Goal: Information Seeking & Learning: Learn about a topic

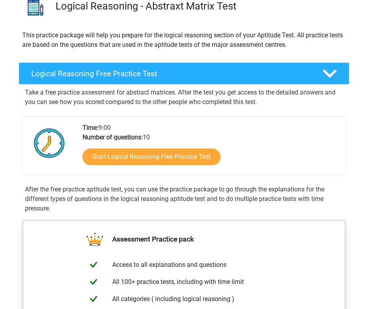
scroll to position [87, 0]
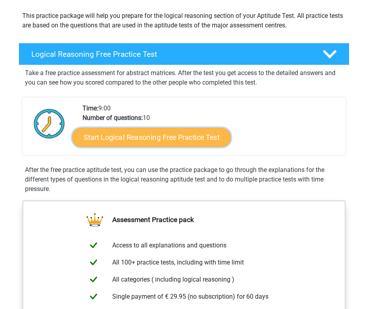
click at [147, 144] on link "Start Logical Reasoning Free Practice Test" at bounding box center [151, 137] width 159 height 19
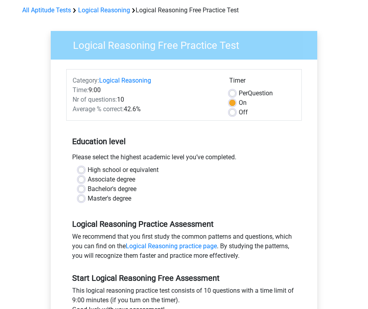
scroll to position [34, 0]
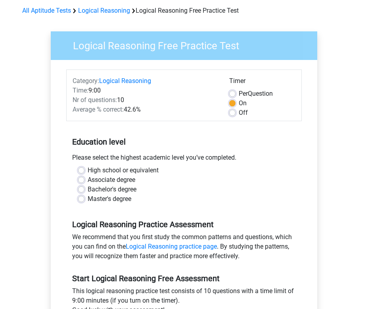
click at [88, 196] on label "Master's degree" at bounding box center [110, 199] width 44 height 10
click at [82, 196] on input "Master's degree" at bounding box center [81, 198] width 6 height 8
radio input "true"
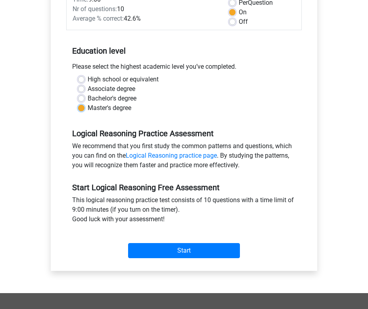
scroll to position [133, 0]
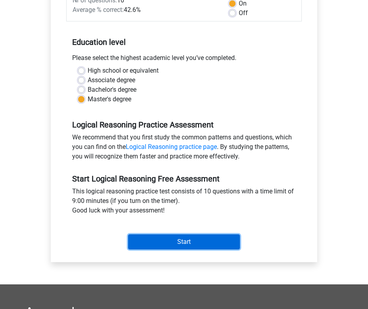
click at [194, 234] on input "Start" at bounding box center [184, 241] width 112 height 15
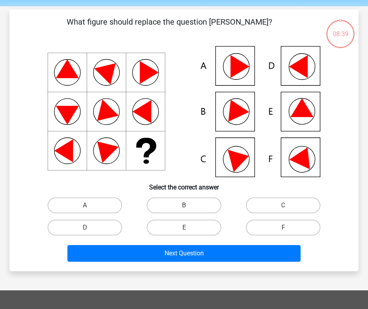
scroll to position [32, 0]
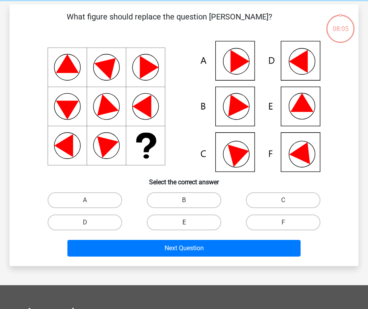
click at [202, 222] on label "E" at bounding box center [184, 222] width 74 height 16
click at [189, 222] on input "E" at bounding box center [186, 224] width 5 height 5
radio input "true"
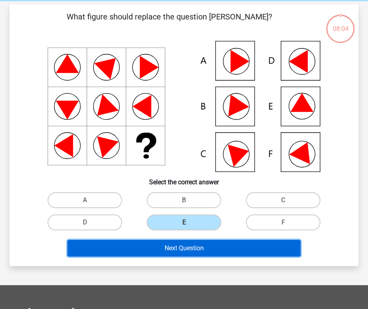
click at [195, 246] on button "Next Question" at bounding box center [183, 248] width 233 height 17
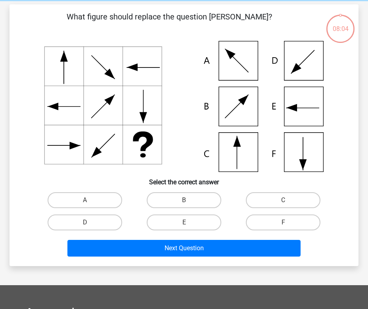
scroll to position [37, 0]
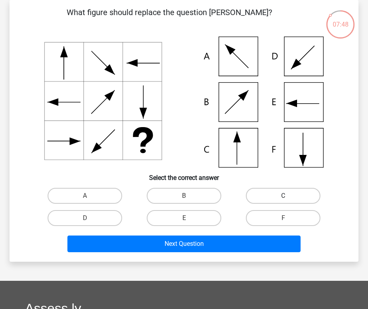
click at [270, 190] on label "C" at bounding box center [283, 196] width 74 height 16
click at [283, 196] on input "C" at bounding box center [285, 198] width 5 height 5
radio input "true"
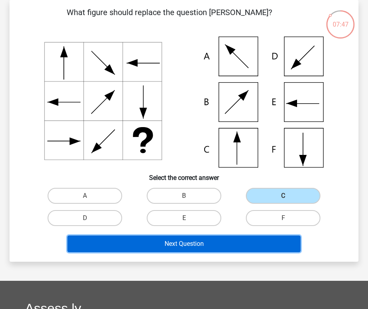
click at [214, 243] on button "Next Question" at bounding box center [183, 243] width 233 height 17
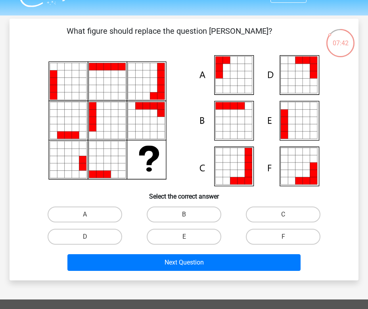
scroll to position [17, 0]
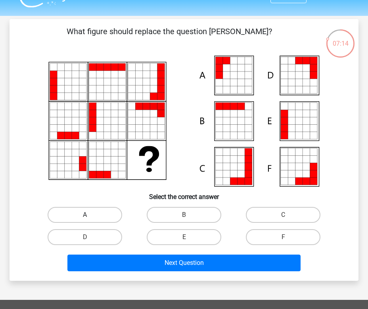
click at [96, 211] on label "A" at bounding box center [85, 215] width 74 height 16
click at [90, 215] on input "A" at bounding box center [87, 217] width 5 height 5
radio input "true"
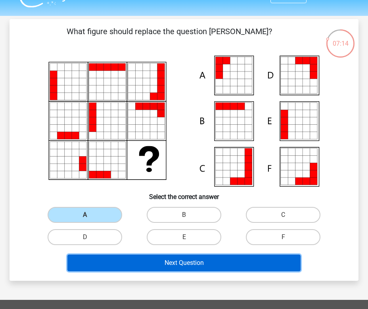
click at [164, 264] on button "Next Question" at bounding box center [183, 262] width 233 height 17
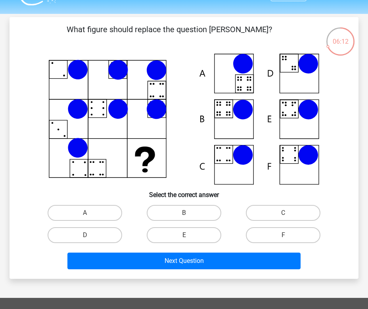
scroll to position [20, 0]
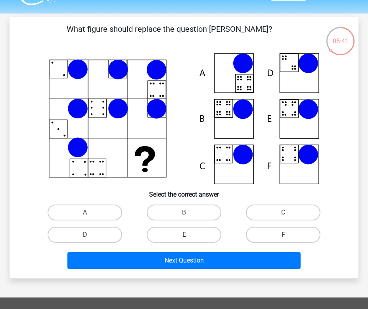
click at [191, 233] on label "E" at bounding box center [184, 235] width 74 height 16
click at [189, 234] on input "E" at bounding box center [186, 236] width 5 height 5
radio input "true"
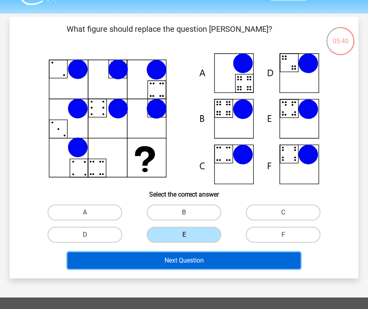
click at [194, 262] on button "Next Question" at bounding box center [183, 260] width 233 height 17
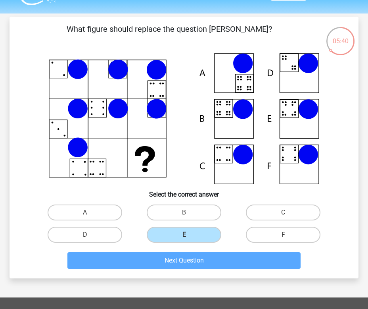
scroll to position [37, 0]
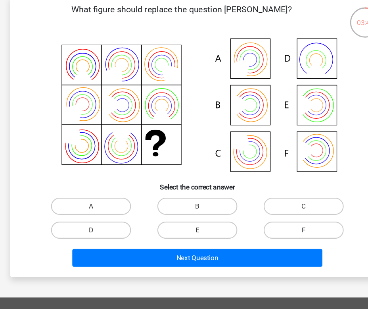
click at [257, 213] on label "F" at bounding box center [283, 218] width 74 height 16
click at [283, 218] on input "F" at bounding box center [285, 220] width 5 height 5
radio input "true"
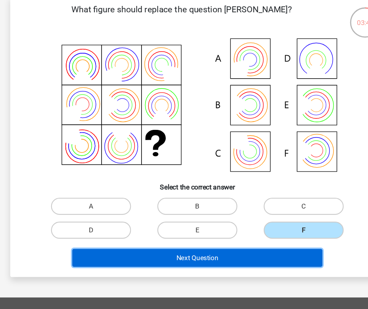
click at [248, 243] on button "Next Question" at bounding box center [183, 243] width 233 height 17
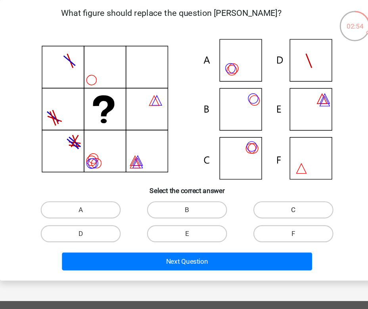
click at [264, 193] on label "C" at bounding box center [283, 196] width 74 height 16
click at [283, 196] on input "C" at bounding box center [285, 198] width 5 height 5
radio input "true"
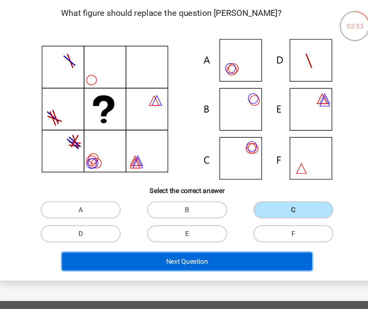
click at [234, 240] on button "Next Question" at bounding box center [183, 243] width 233 height 17
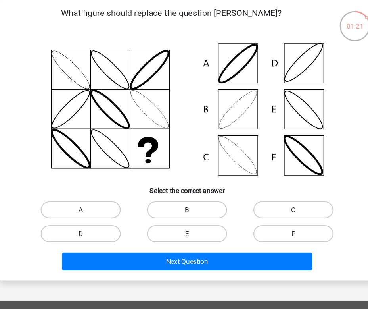
click at [189, 196] on label "B" at bounding box center [184, 196] width 74 height 16
click at [189, 196] on input "B" at bounding box center [186, 198] width 5 height 5
radio input "true"
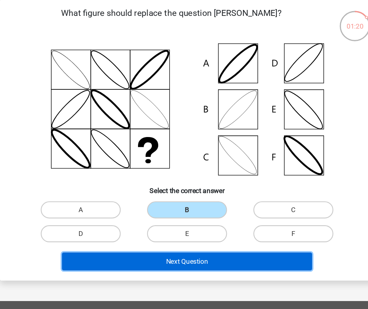
click at [179, 241] on button "Next Question" at bounding box center [183, 243] width 233 height 17
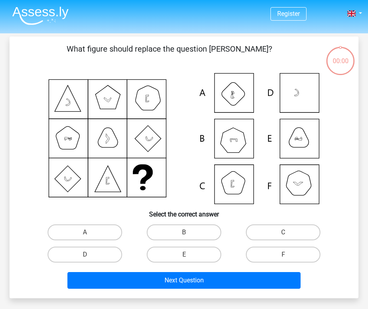
scroll to position [37, 0]
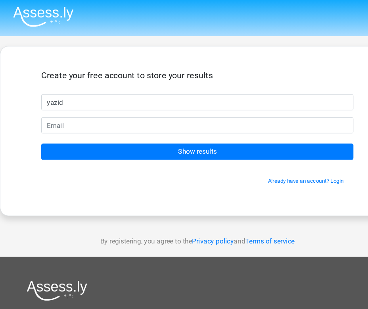
type input "yazid"
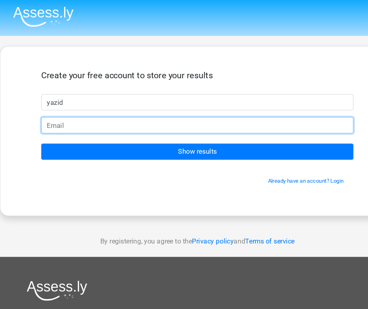
click at [69, 118] on input "email" at bounding box center [183, 116] width 291 height 15
type input "yazid.kharrou@emines.um6p.ma"
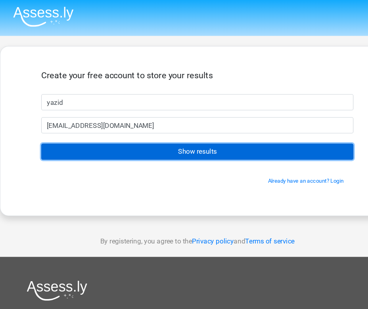
click at [104, 140] on input "Show results" at bounding box center [183, 141] width 291 height 15
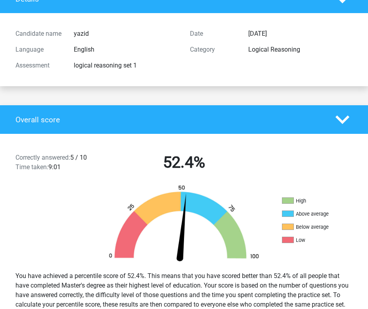
scroll to position [67, 0]
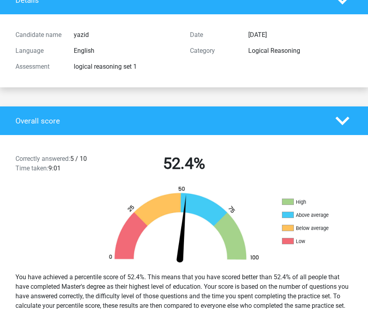
click at [343, 123] on polygon at bounding box center [343, 120] width 14 height 9
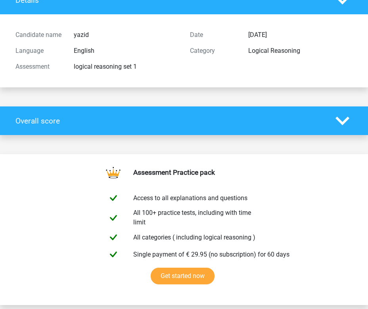
click at [343, 123] on polygon at bounding box center [343, 120] width 14 height 9
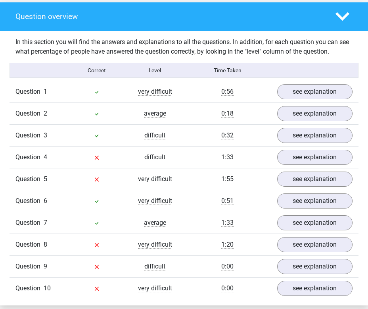
scroll to position [575, 0]
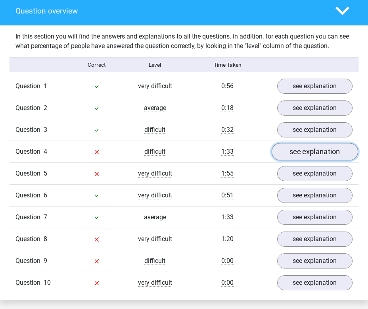
click at [311, 149] on link "see explanation" at bounding box center [315, 151] width 87 height 17
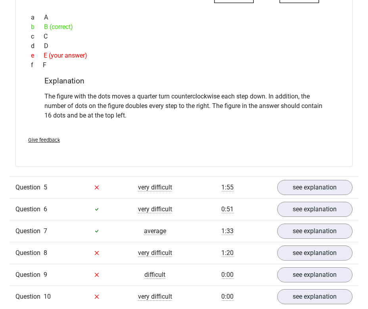
scroll to position [896, 0]
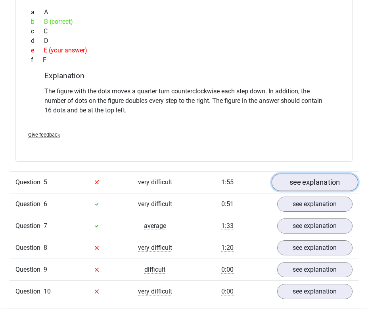
click at [293, 183] on link "see explanation" at bounding box center [315, 181] width 87 height 17
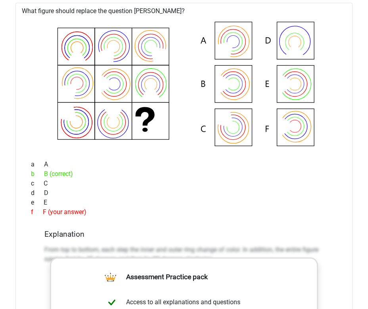
scroll to position [1095, 0]
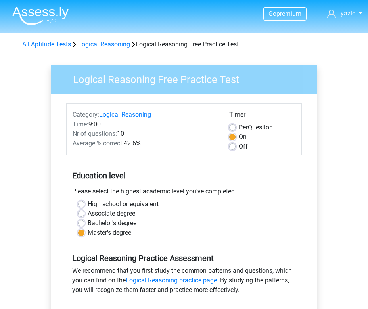
scroll to position [133, 0]
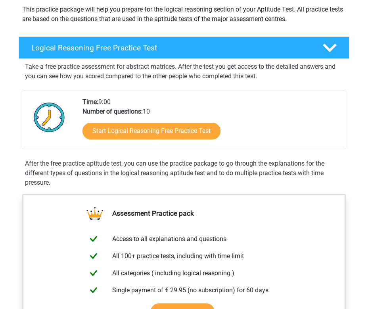
scroll to position [93, 0]
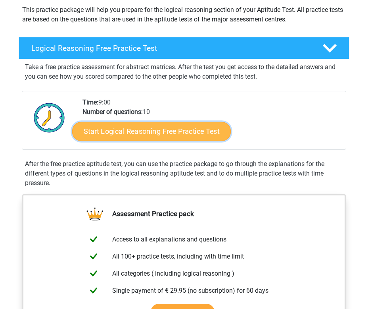
click at [171, 138] on link "Start Logical Reasoning Free Practice Test" at bounding box center [151, 131] width 159 height 19
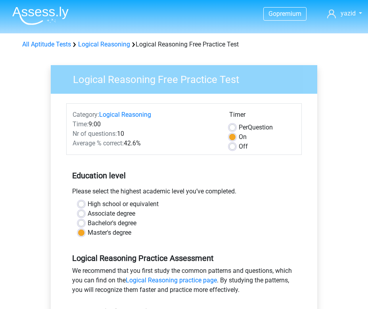
click at [239, 128] on label "Per Question" at bounding box center [256, 128] width 34 height 10
click at [230, 128] on input "Per Question" at bounding box center [232, 127] width 6 height 8
radio input "true"
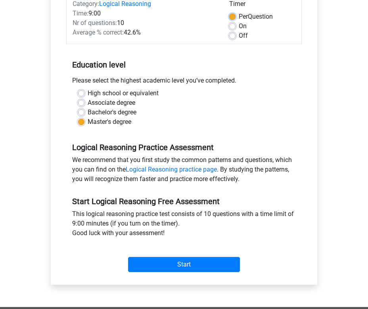
scroll to position [111, 0]
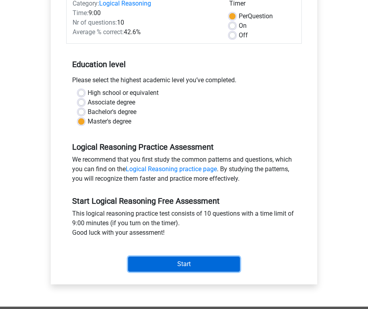
click at [218, 264] on input "Start" at bounding box center [184, 263] width 112 height 15
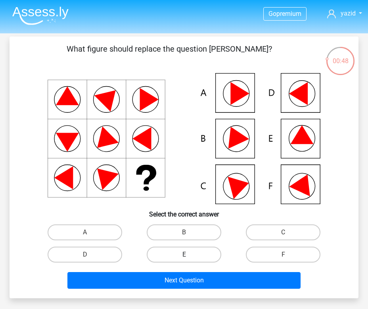
click at [203, 256] on label "E" at bounding box center [184, 254] width 74 height 16
click at [189, 256] on input "E" at bounding box center [186, 256] width 5 height 5
radio input "true"
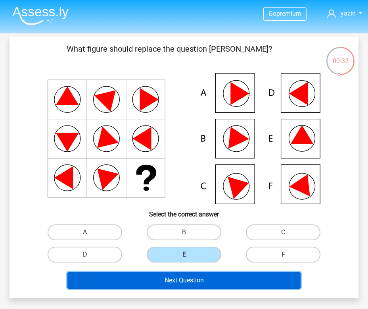
click at [202, 282] on button "Next Question" at bounding box center [183, 280] width 233 height 17
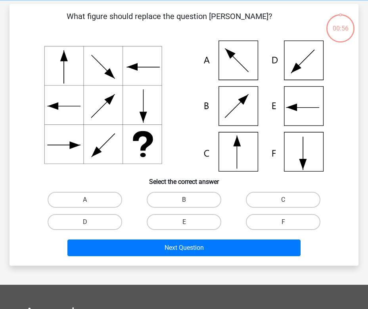
scroll to position [37, 0]
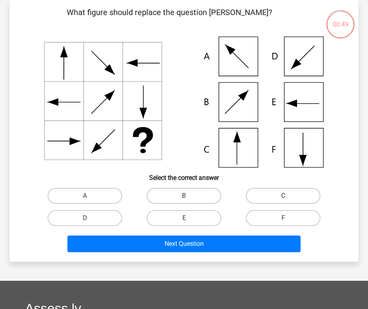
click at [266, 193] on label "C" at bounding box center [283, 196] width 74 height 16
click at [283, 196] on input "C" at bounding box center [285, 198] width 5 height 5
radio input "true"
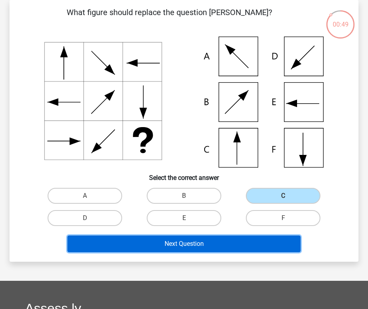
click at [224, 238] on button "Next Question" at bounding box center [183, 243] width 233 height 17
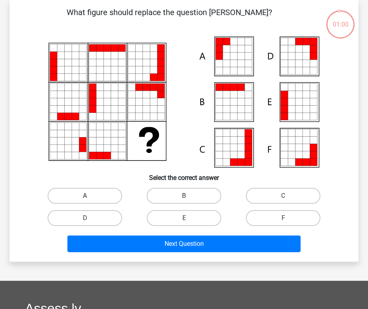
click at [110, 195] on label "A" at bounding box center [85, 196] width 74 height 16
click at [90, 196] on input "A" at bounding box center [87, 198] width 5 height 5
radio input "true"
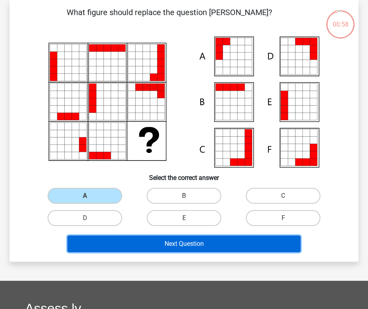
click at [144, 243] on button "Next Question" at bounding box center [183, 243] width 233 height 17
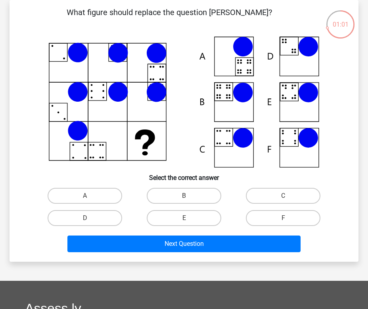
click at [184, 197] on input "B" at bounding box center [186, 198] width 5 height 5
radio input "true"
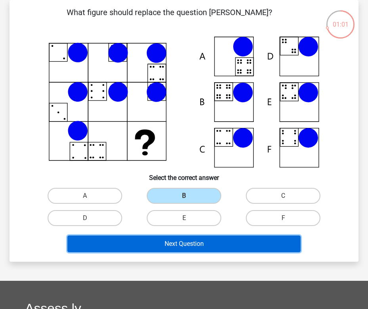
click at [188, 245] on button "Next Question" at bounding box center [183, 243] width 233 height 17
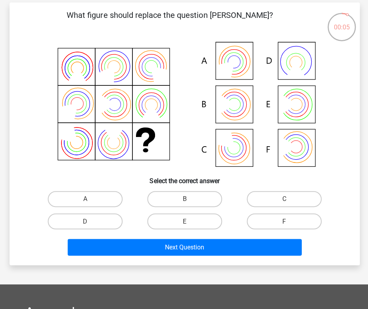
scroll to position [34, 0]
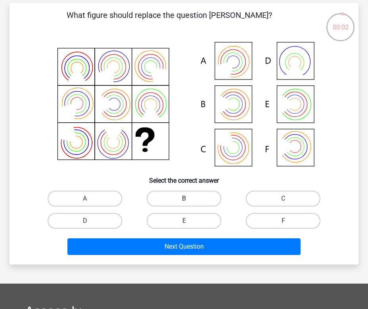
click at [196, 204] on label "B" at bounding box center [184, 198] width 74 height 16
click at [189, 204] on input "B" at bounding box center [186, 200] width 5 height 5
radio input "true"
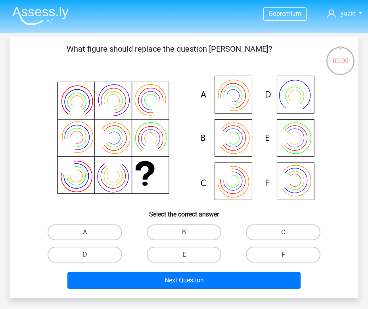
scroll to position [34, 0]
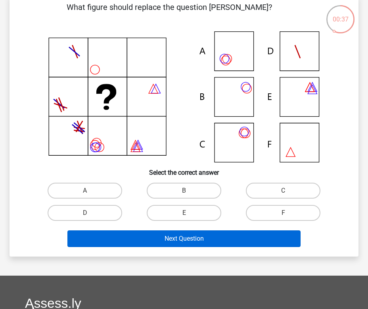
scroll to position [32, 0]
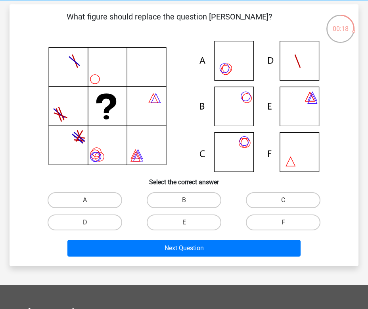
click at [197, 172] on h6 "Select the correct answer" at bounding box center [184, 179] width 324 height 14
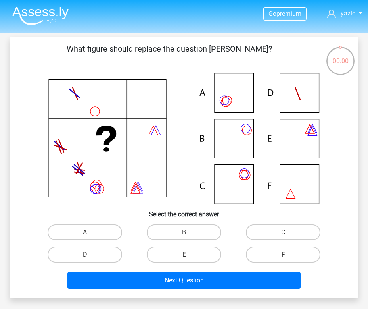
scroll to position [32, 0]
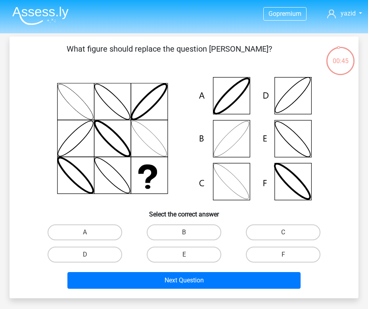
scroll to position [32, 0]
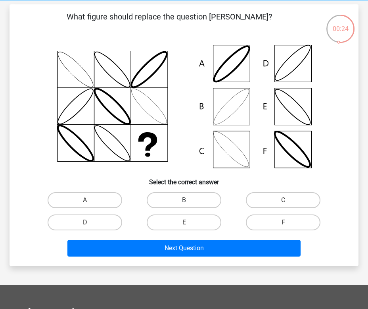
click at [196, 198] on label "B" at bounding box center [184, 200] width 74 height 16
click at [189, 200] on input "B" at bounding box center [186, 202] width 5 height 5
radio input "true"
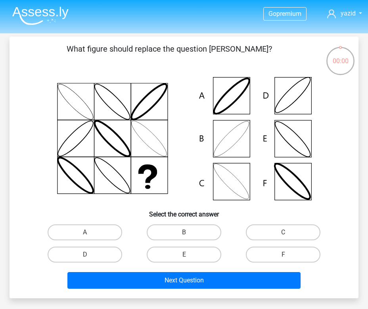
scroll to position [32, 0]
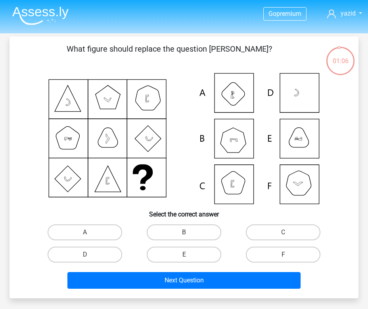
scroll to position [32, 0]
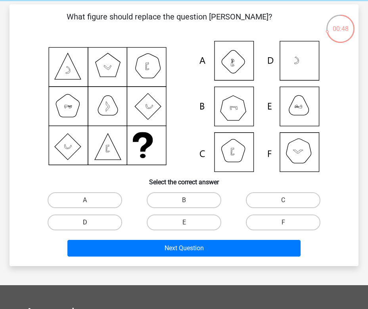
click at [107, 221] on label "D" at bounding box center [85, 222] width 74 height 16
click at [90, 222] on input "D" at bounding box center [87, 224] width 5 height 5
radio input "true"
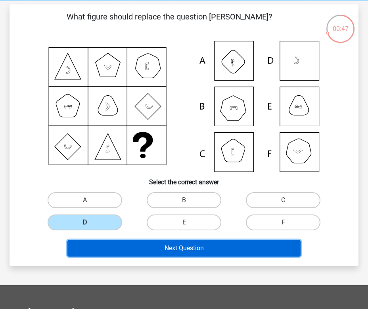
click at [148, 248] on button "Next Question" at bounding box center [183, 248] width 233 height 17
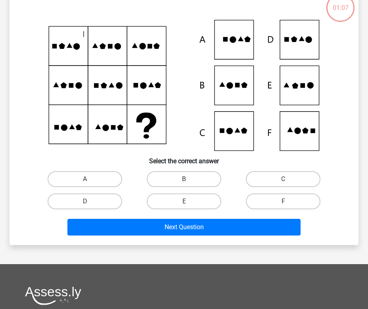
scroll to position [56, 0]
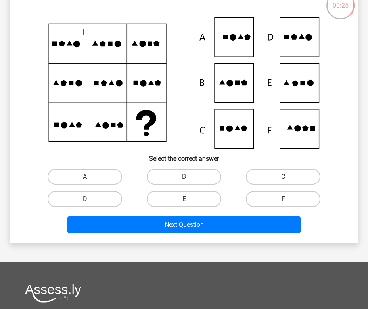
click at [284, 176] on label "C" at bounding box center [283, 177] width 74 height 16
click at [284, 177] on input "C" at bounding box center [285, 179] width 5 height 5
radio input "true"
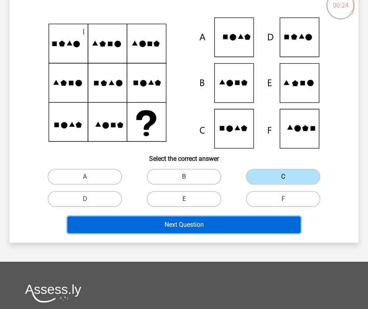
click at [244, 225] on button "Next Question" at bounding box center [183, 224] width 233 height 17
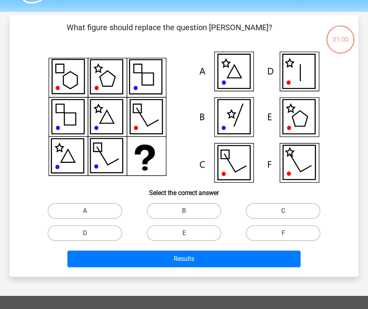
scroll to position [21, 0]
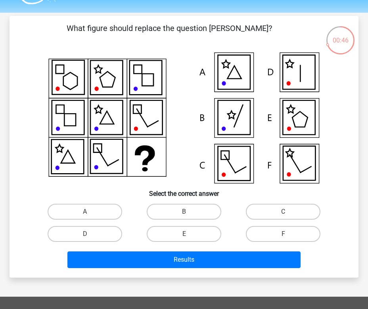
click at [131, 124] on icon at bounding box center [146, 117] width 32 height 34
click at [77, 157] on icon at bounding box center [68, 156] width 32 height 34
click at [83, 237] on label "D" at bounding box center [85, 234] width 74 height 16
click at [85, 237] on input "D" at bounding box center [87, 236] width 5 height 5
radio input "true"
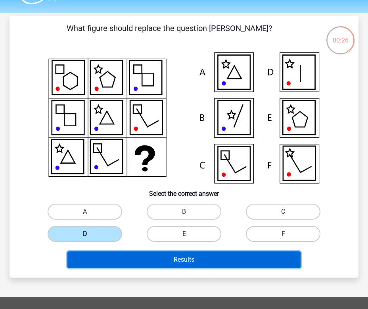
click at [138, 259] on button "Results" at bounding box center [183, 259] width 233 height 17
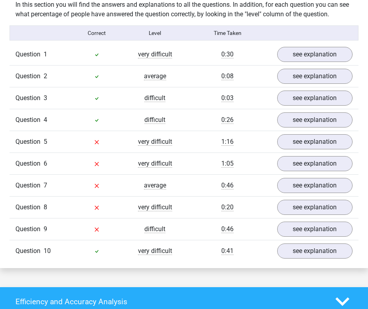
scroll to position [605, 0]
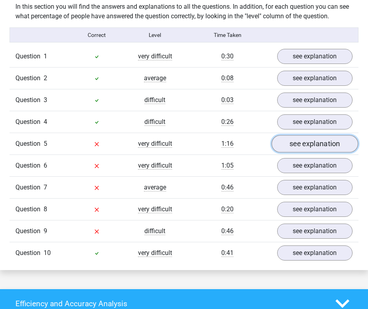
click at [300, 146] on link "see explanation" at bounding box center [315, 143] width 87 height 17
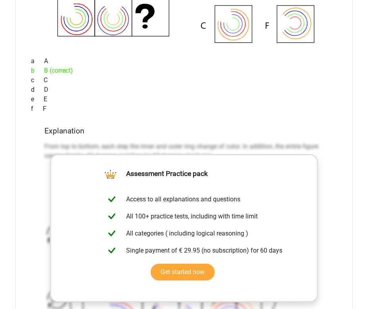
scroll to position [877, 0]
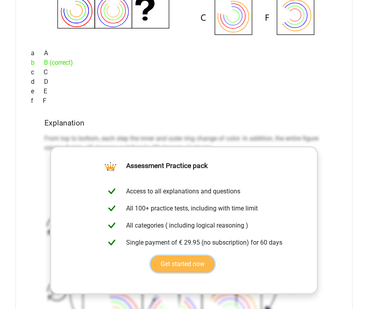
click at [194, 265] on link "Get started now" at bounding box center [183, 264] width 64 height 17
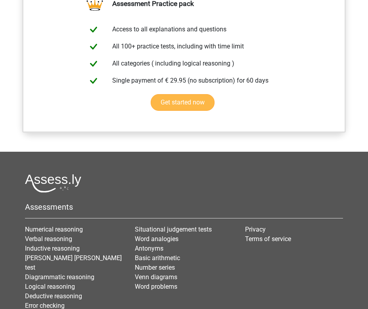
scroll to position [727, 0]
